Goal: Information Seeking & Learning: Learn about a topic

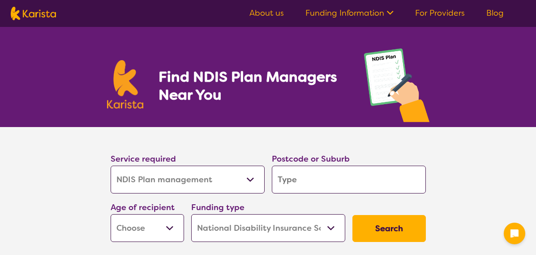
select select "NDIS Plan management"
select select "NDIS"
select select "NDIS Plan management"
select select "NDIS"
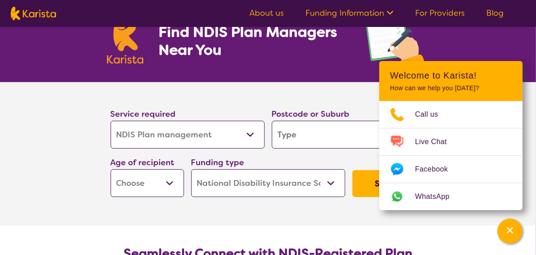
scroll to position [90, 0]
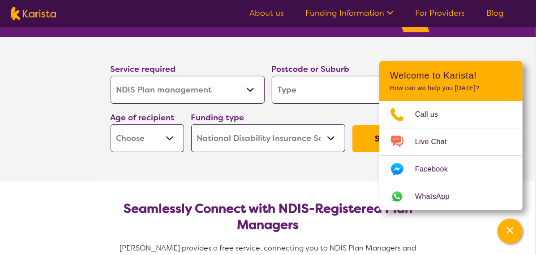
click at [303, 170] on section "Service required Allied Health Assistant Assessment ([MEDICAL_DATA] or [MEDICAL…" at bounding box center [268, 108] width 359 height 143
click at [170, 136] on select "Early Childhood - 0 to 9 Child - 10 to 11 Adolescent - 12 to 17 Adult - 18 to 6…" at bounding box center [148, 138] width 74 height 28
select select "AG"
click at [111, 124] on select "Early Childhood - 0 to 9 Child - 10 to 11 Adolescent - 12 to 17 Adult - 18 to 6…" at bounding box center [148, 138] width 74 height 28
select select "AG"
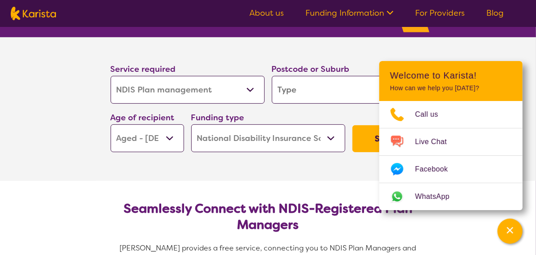
click at [331, 137] on select "Home Care Package (HCP) National Disability Insurance Scheme (NDIS) I don't know" at bounding box center [268, 138] width 154 height 28
click at [191, 124] on select "Home Care Package (HCP) National Disability Insurance Scheme (NDIS) I don't know" at bounding box center [268, 138] width 154 height 28
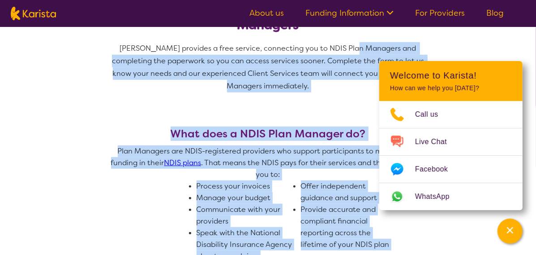
scroll to position [334, 0]
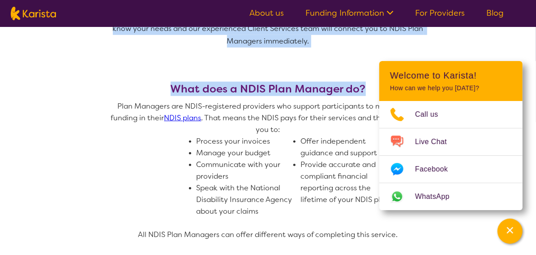
drag, startPoint x: 338, startPoint y: 254, endPoint x: 288, endPoint y: 252, distance: 50.2
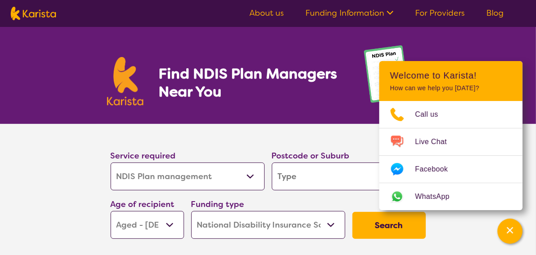
scroll to position [0, 0]
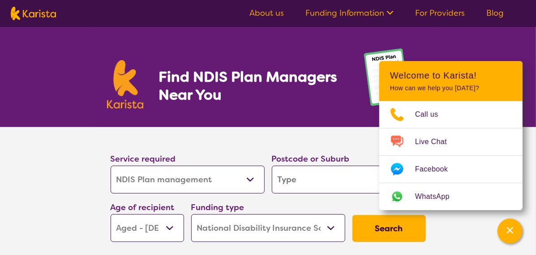
click at [528, 179] on section "Service required Allied Health Assistant Assessment ([MEDICAL_DATA] or [MEDICAL…" at bounding box center [268, 198] width 536 height 143
